Goal: Find specific page/section: Find specific page/section

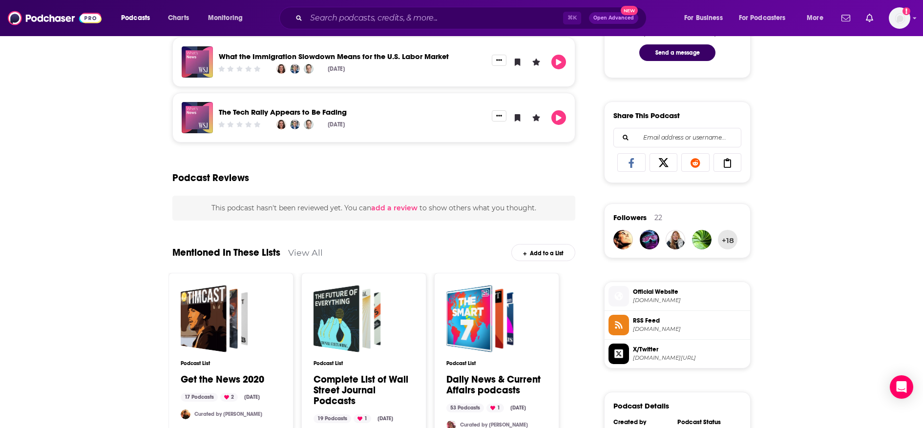
click at [123, 169] on div "About Insights Episodes 4598 Reviews Credits 79 Lists 16 Similar What's News br…" at bounding box center [461, 183] width 923 height 1143
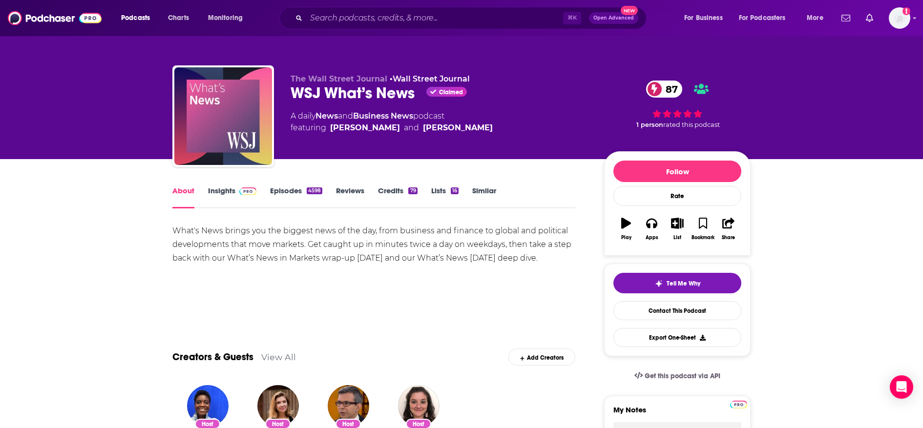
click at [233, 191] on link "Insights" at bounding box center [232, 197] width 48 height 22
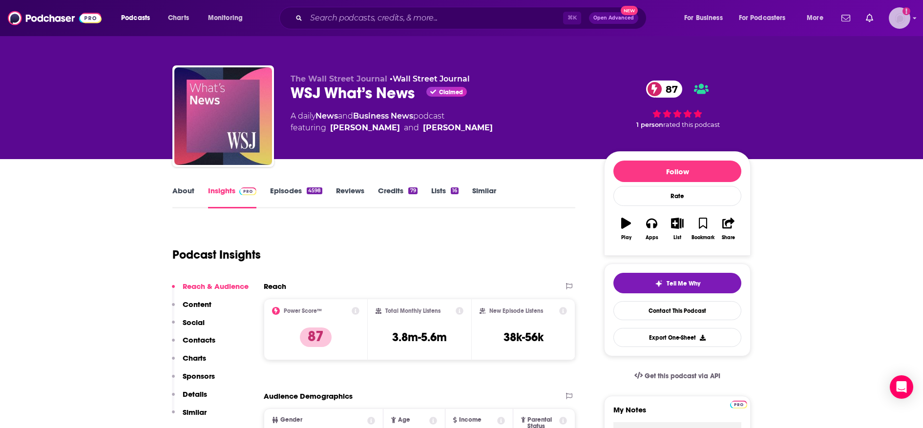
click at [901, 21] on img "Logged in as TaftCommunications" at bounding box center [899, 17] width 21 height 21
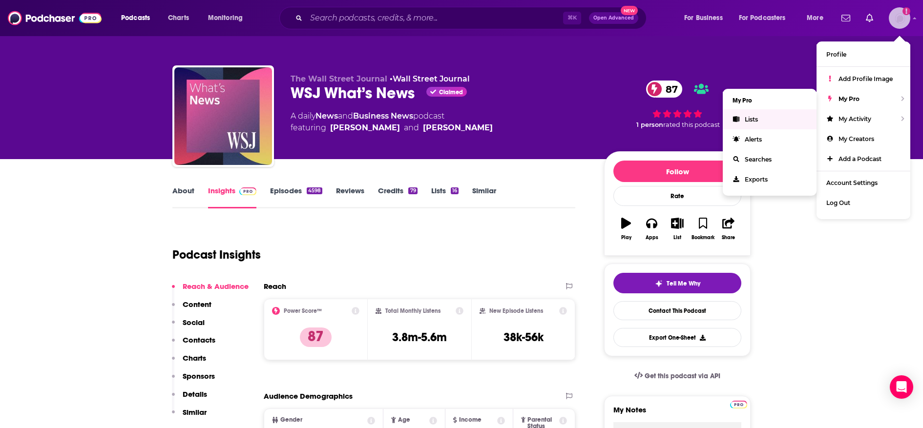
click at [749, 119] on span "Lists" at bounding box center [751, 119] width 13 height 7
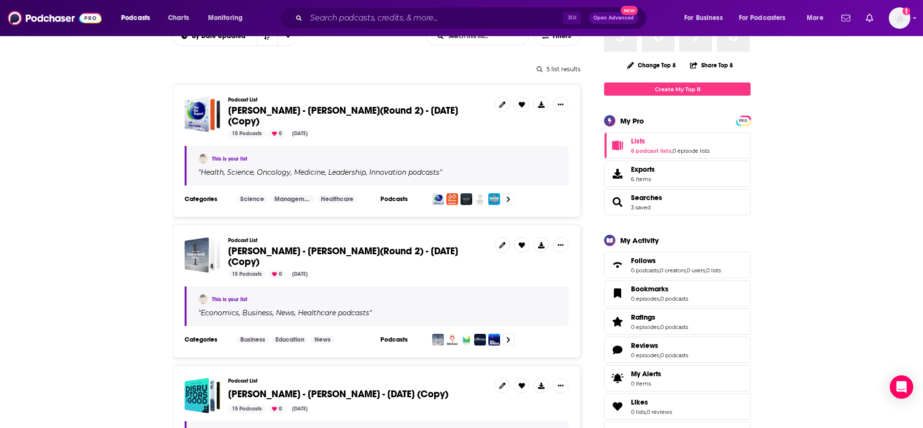
scroll to position [117, 0]
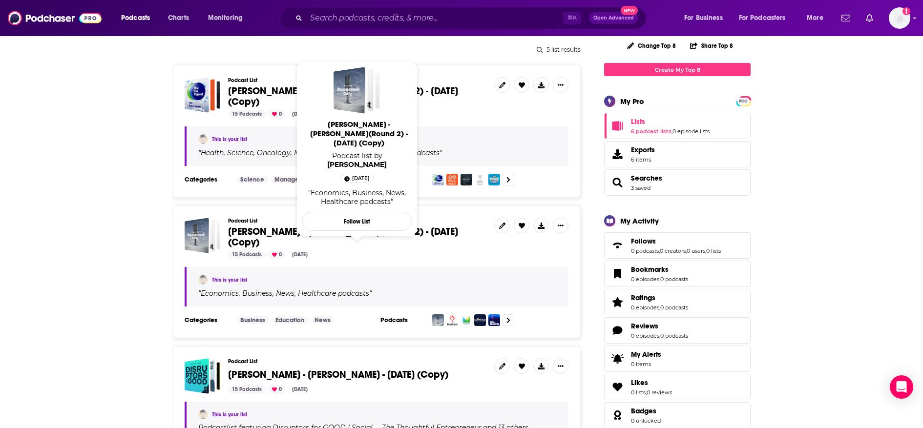
click at [310, 236] on span "[PERSON_NAME] - [PERSON_NAME](Round 2) - [DATE] (Copy)" at bounding box center [343, 237] width 230 height 23
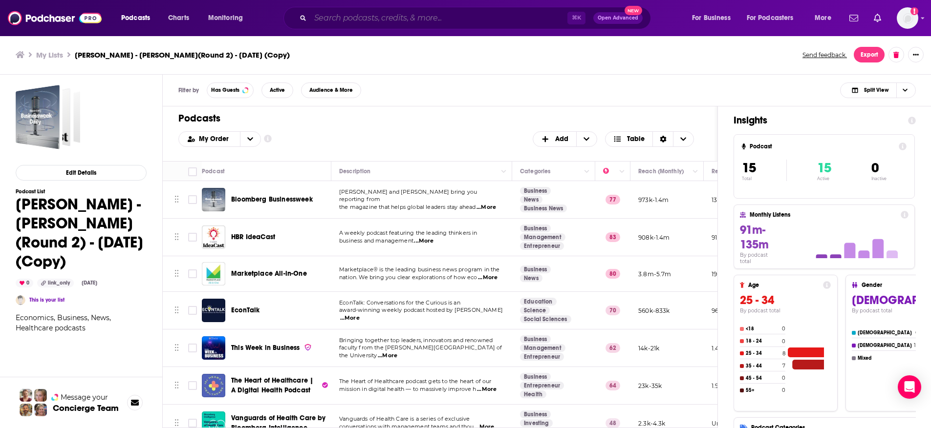
click at [442, 18] on input "Search podcasts, credits, & more..." at bounding box center [438, 18] width 257 height 16
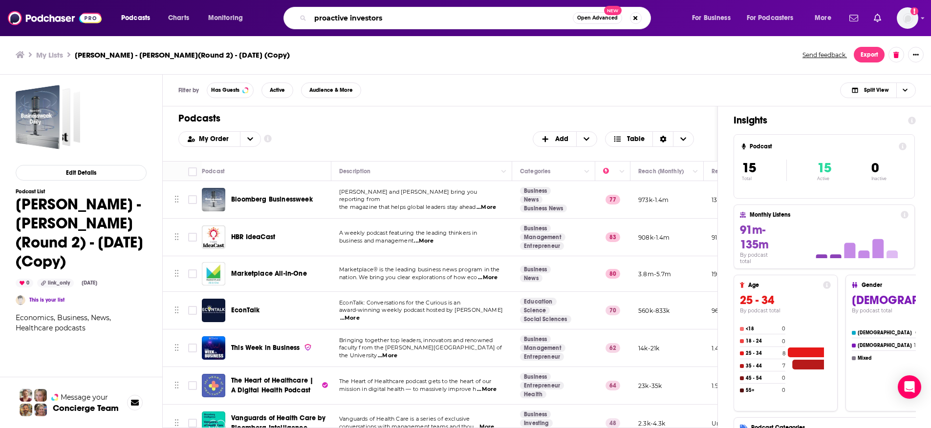
click at [390, 19] on input "proactive investors" at bounding box center [441, 18] width 262 height 16
type input "proactive investors"
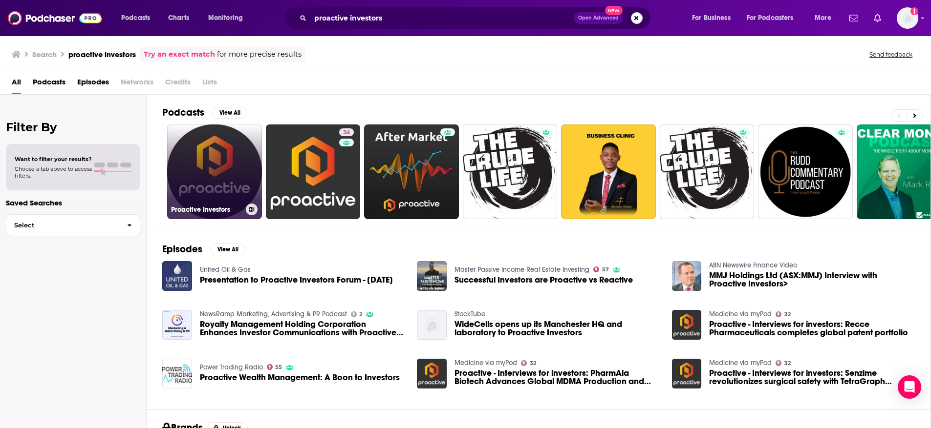
click at [213, 173] on link "Proactive Investors" at bounding box center [214, 172] width 95 height 95
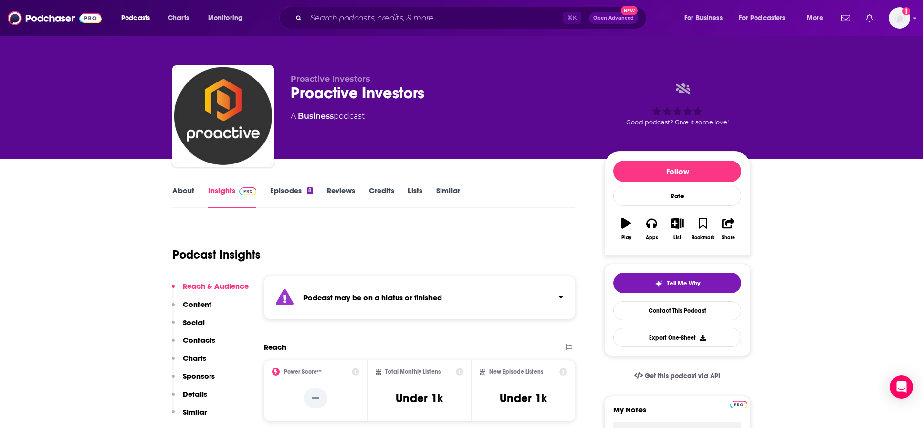
click at [905, 24] on img "Logged in as TaftCommunications" at bounding box center [899, 17] width 21 height 21
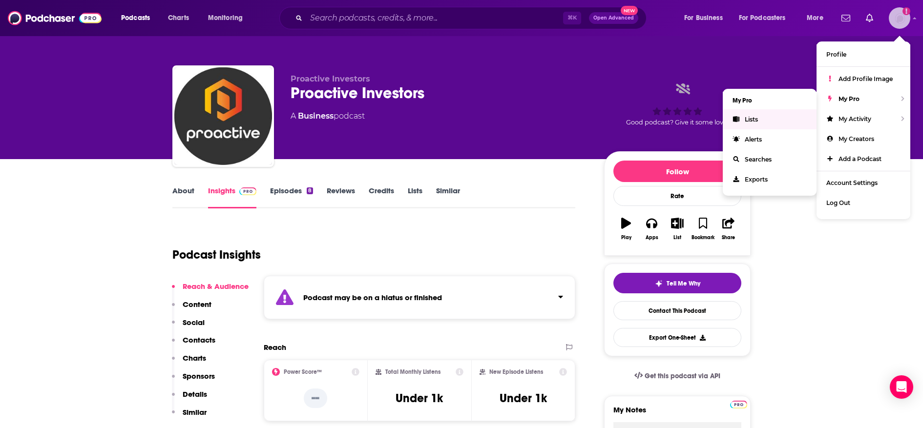
click at [751, 125] on link "Lists" at bounding box center [770, 119] width 94 height 20
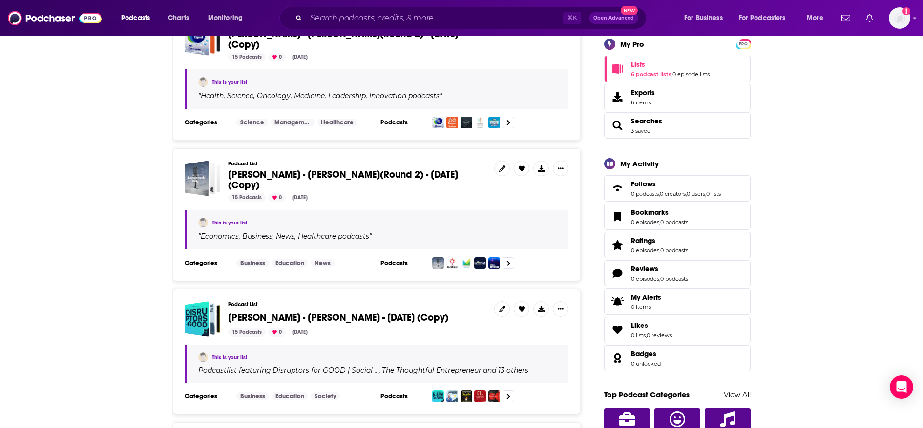
scroll to position [176, 0]
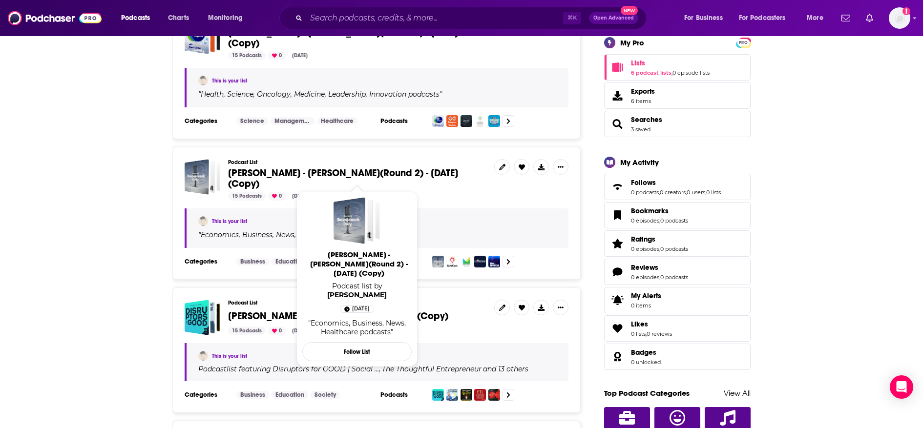
click at [260, 176] on span "[PERSON_NAME] - [PERSON_NAME](Round 2) - [DATE] (Copy)" at bounding box center [343, 178] width 230 height 23
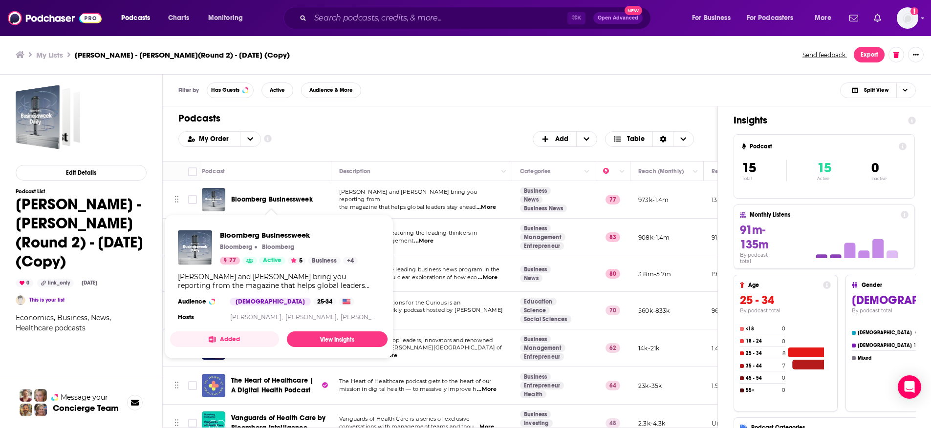
click at [276, 201] on span "Bloomberg Businessweek" at bounding box center [272, 199] width 82 height 8
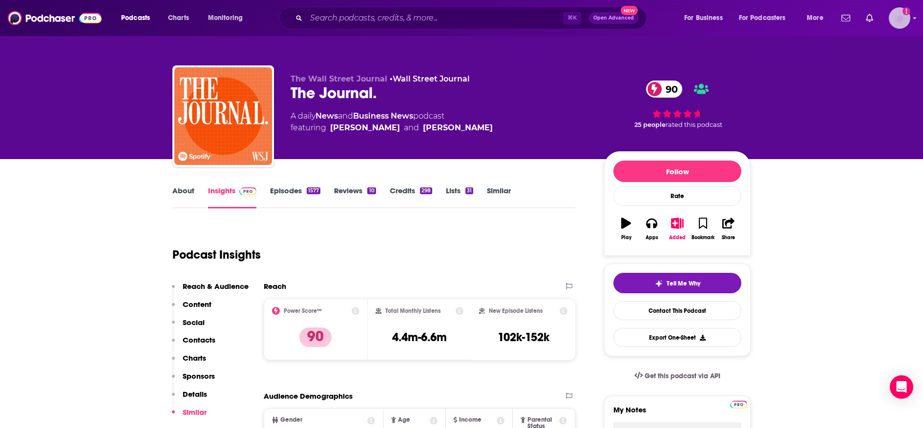
click at [903, 18] on img "Logged in as TaftCommunications" at bounding box center [899, 17] width 21 height 21
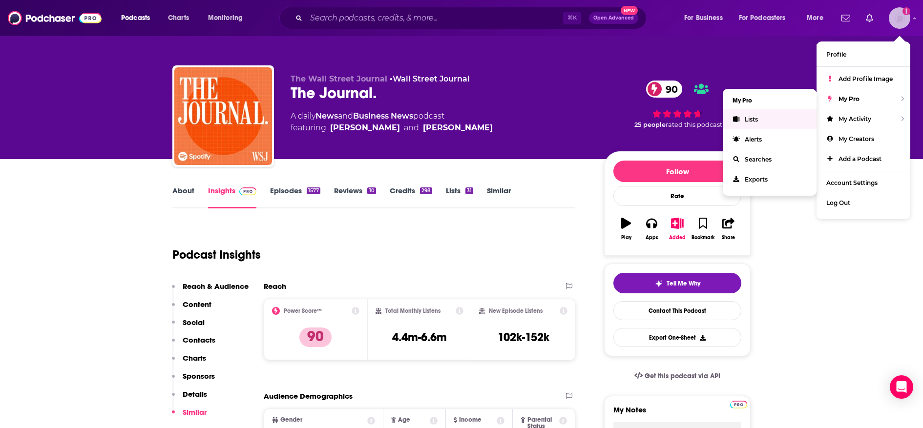
click at [759, 116] on link "Lists" at bounding box center [770, 119] width 94 height 20
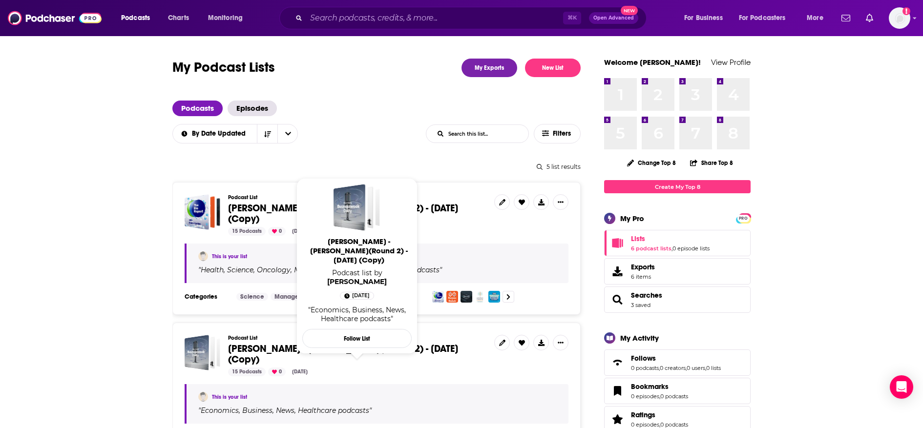
click at [384, 353] on span "[PERSON_NAME] - [PERSON_NAME](Round 2) - [DATE] (Copy)" at bounding box center [343, 354] width 230 height 23
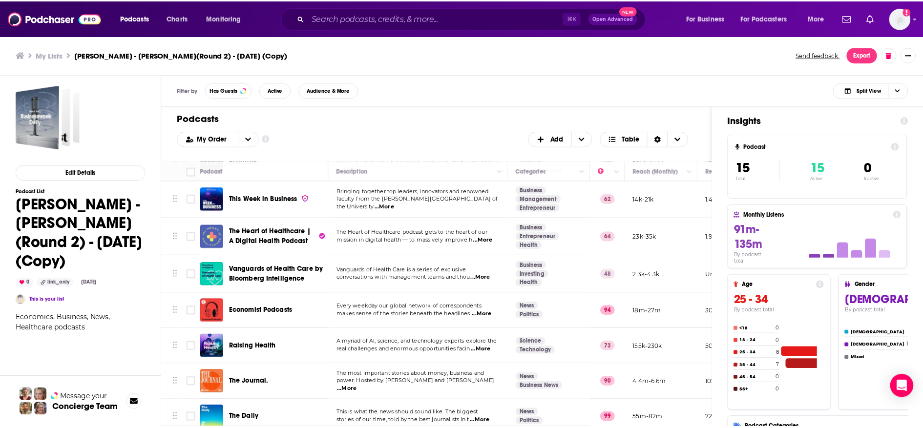
scroll to position [150, 0]
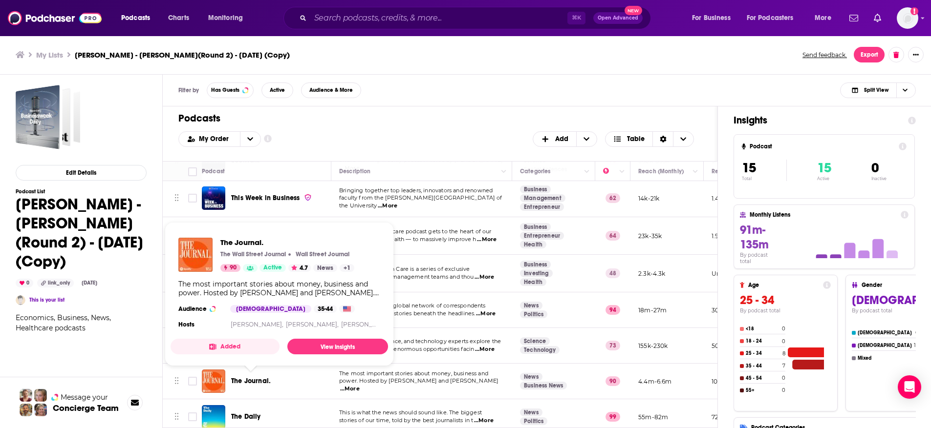
click at [255, 380] on span "The Journal." at bounding box center [251, 381] width 40 height 8
